Goal: Information Seeking & Learning: Learn about a topic

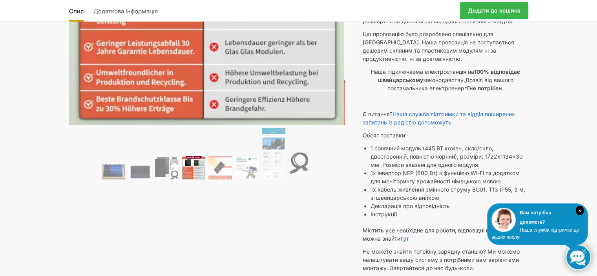
scroll to position [196, 0]
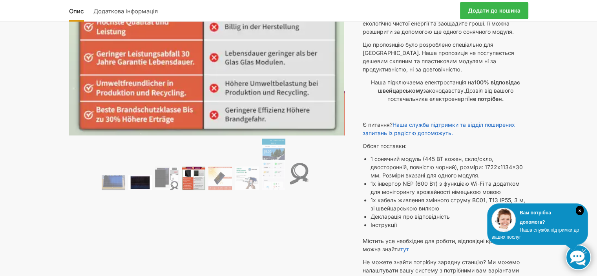
click at [143, 180] on img at bounding box center [140, 182] width 24 height 15
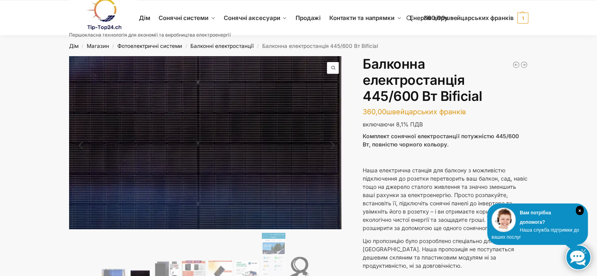
scroll to position [0, 0]
click at [242, 131] on img at bounding box center [196, 146] width 353 height 222
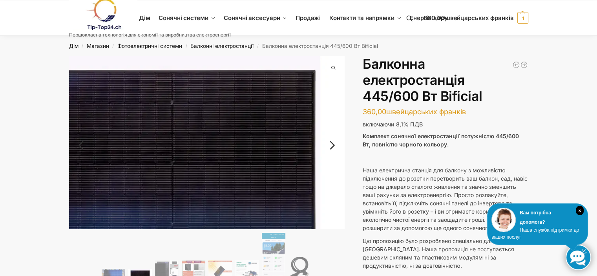
click at [332, 67] on span at bounding box center [333, 68] width 12 height 12
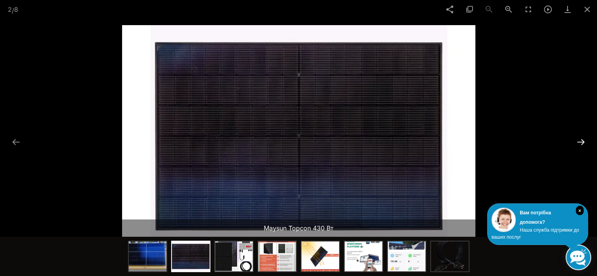
click at [581, 141] on button at bounding box center [580, 141] width 16 height 15
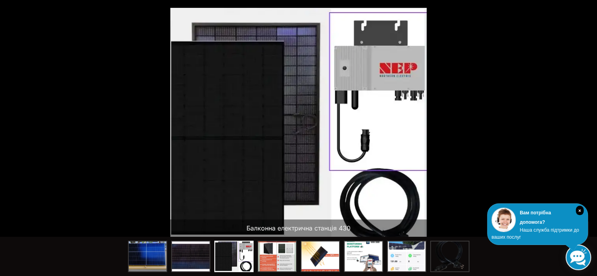
click at [581, 140] on button at bounding box center [584, 141] width 16 height 15
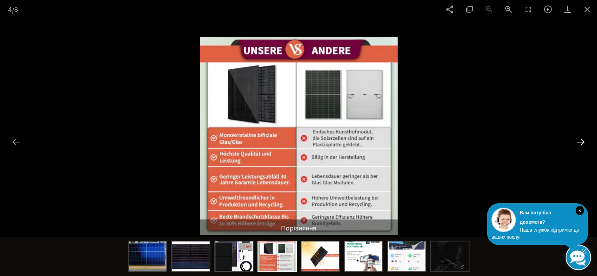
click at [580, 140] on button at bounding box center [580, 141] width 16 height 15
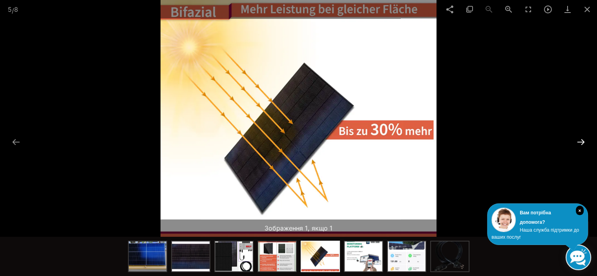
click at [580, 140] on button at bounding box center [580, 141] width 16 height 15
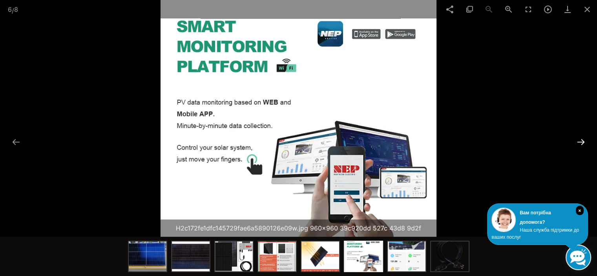
click at [577, 140] on button at bounding box center [580, 141] width 16 height 15
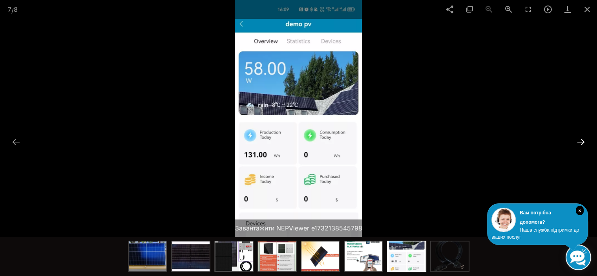
click at [579, 141] on button at bounding box center [580, 141] width 16 height 15
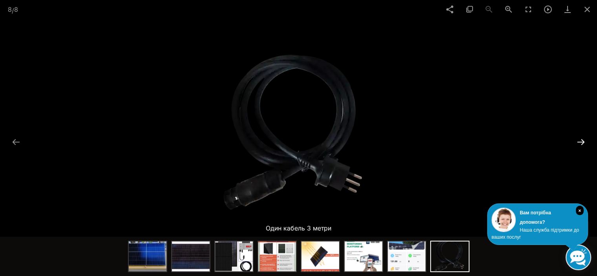
click at [579, 141] on button at bounding box center [580, 141] width 16 height 15
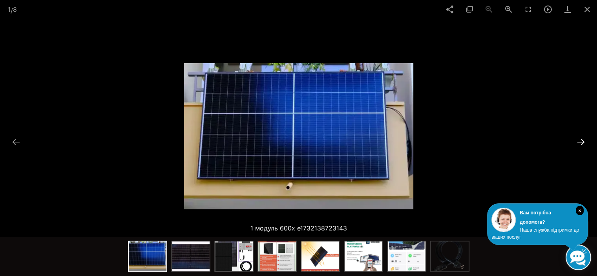
click at [581, 142] on button at bounding box center [580, 141] width 16 height 15
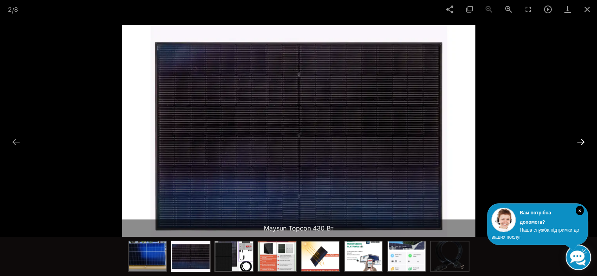
click at [581, 142] on button at bounding box center [580, 141] width 16 height 15
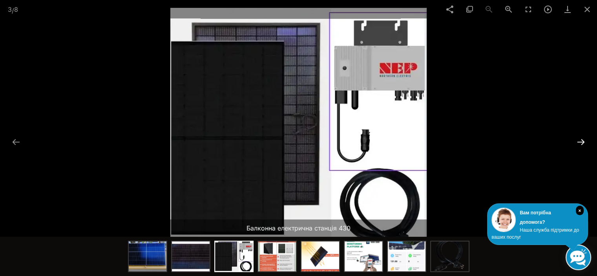
click at [581, 142] on button at bounding box center [580, 141] width 16 height 15
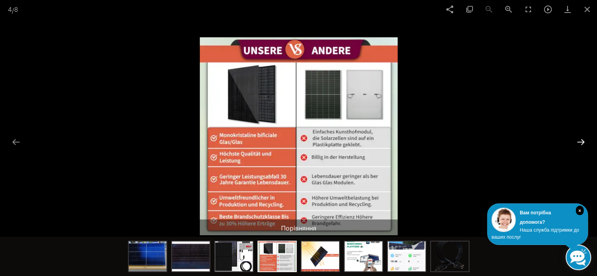
click at [581, 142] on button at bounding box center [580, 141] width 16 height 15
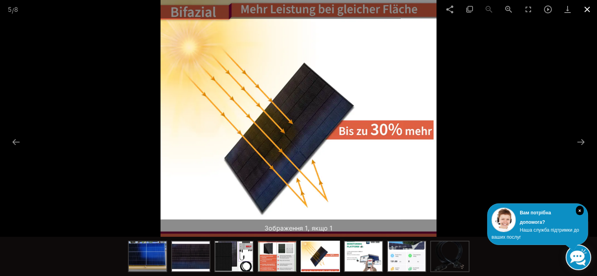
click at [587, 7] on span at bounding box center [587, 9] width 20 height 18
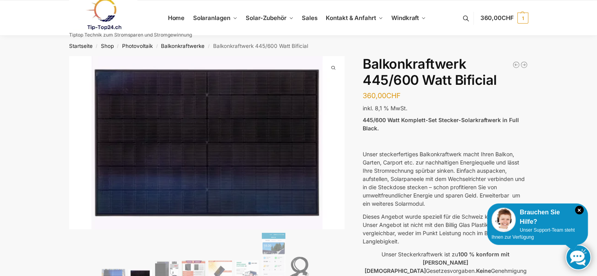
drag, startPoint x: 454, startPoint y: 80, endPoint x: 495, endPoint y: 80, distance: 41.2
click at [495, 80] on h1 "Balkonkraftwerk 445/600 Watt Bificial" at bounding box center [444, 72] width 165 height 32
copy h1 "Bificial"
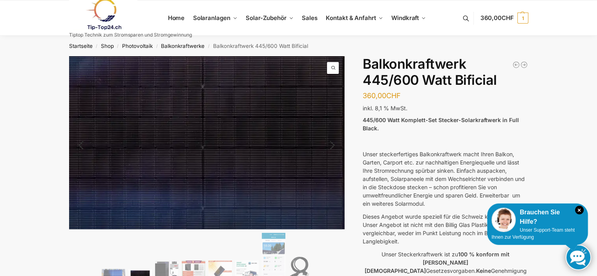
click at [223, 125] on img at bounding box center [202, 148] width 353 height 222
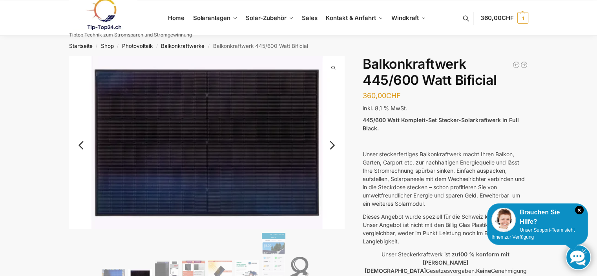
click at [333, 145] on link "Next" at bounding box center [331, 149] width 26 height 8
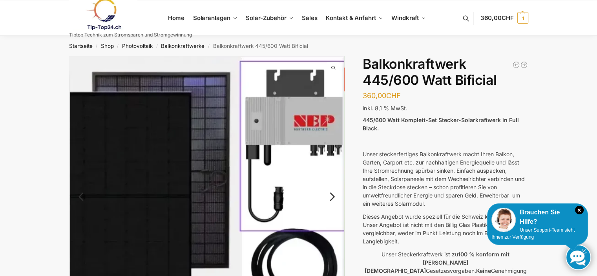
click at [332, 197] on link "Next" at bounding box center [331, 201] width 26 height 8
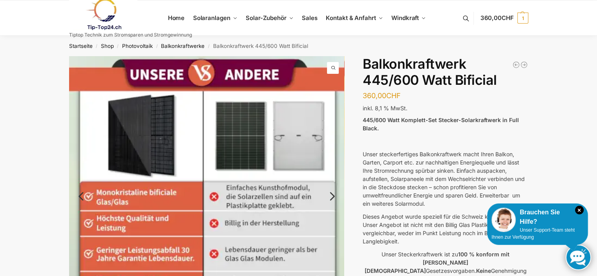
click at [332, 196] on link "Next" at bounding box center [331, 200] width 26 height 8
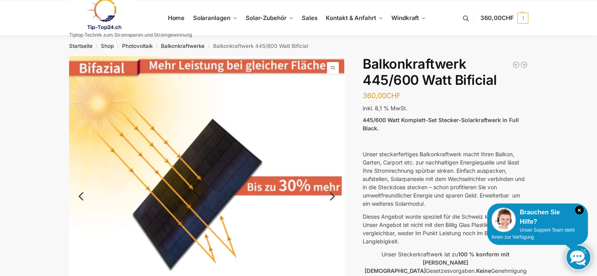
click at [332, 196] on link "Next" at bounding box center [331, 200] width 26 height 8
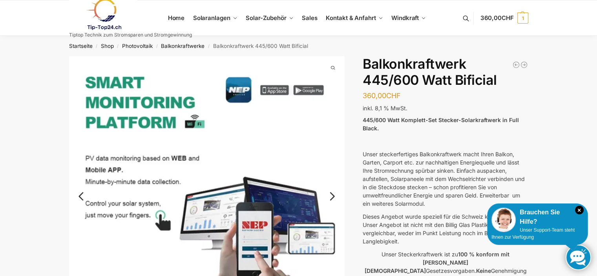
click at [332, 196] on link "Next" at bounding box center [331, 200] width 26 height 8
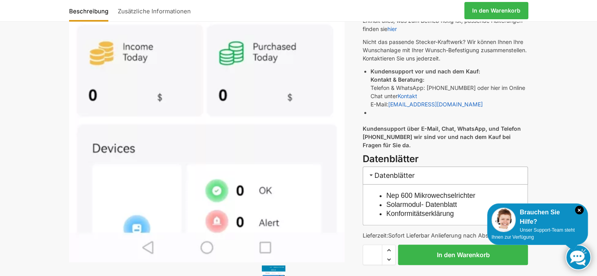
scroll to position [392, 0]
